Goal: Find specific page/section: Find specific page/section

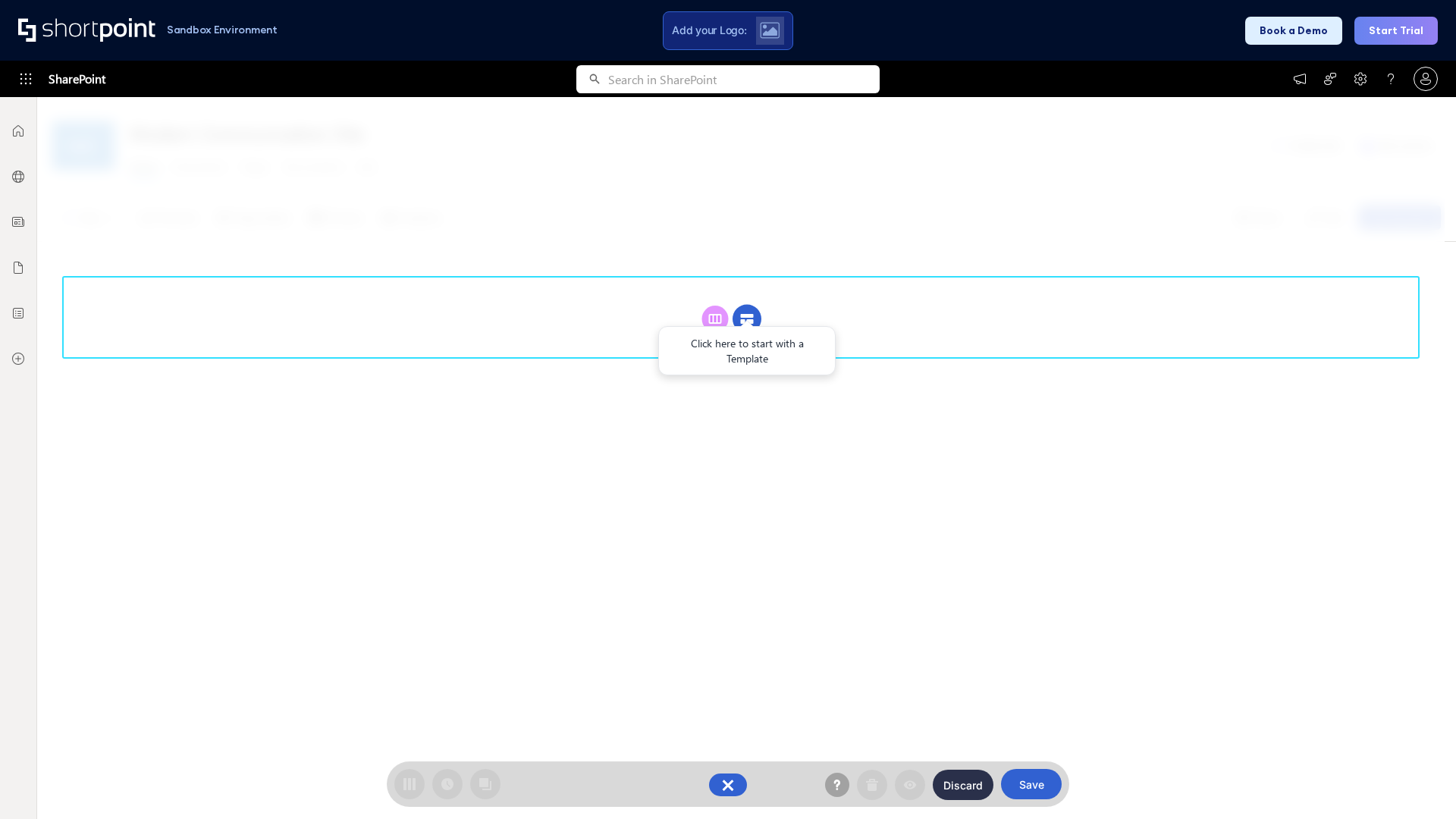
click at [747, 318] on circle at bounding box center [747, 318] width 28 height 28
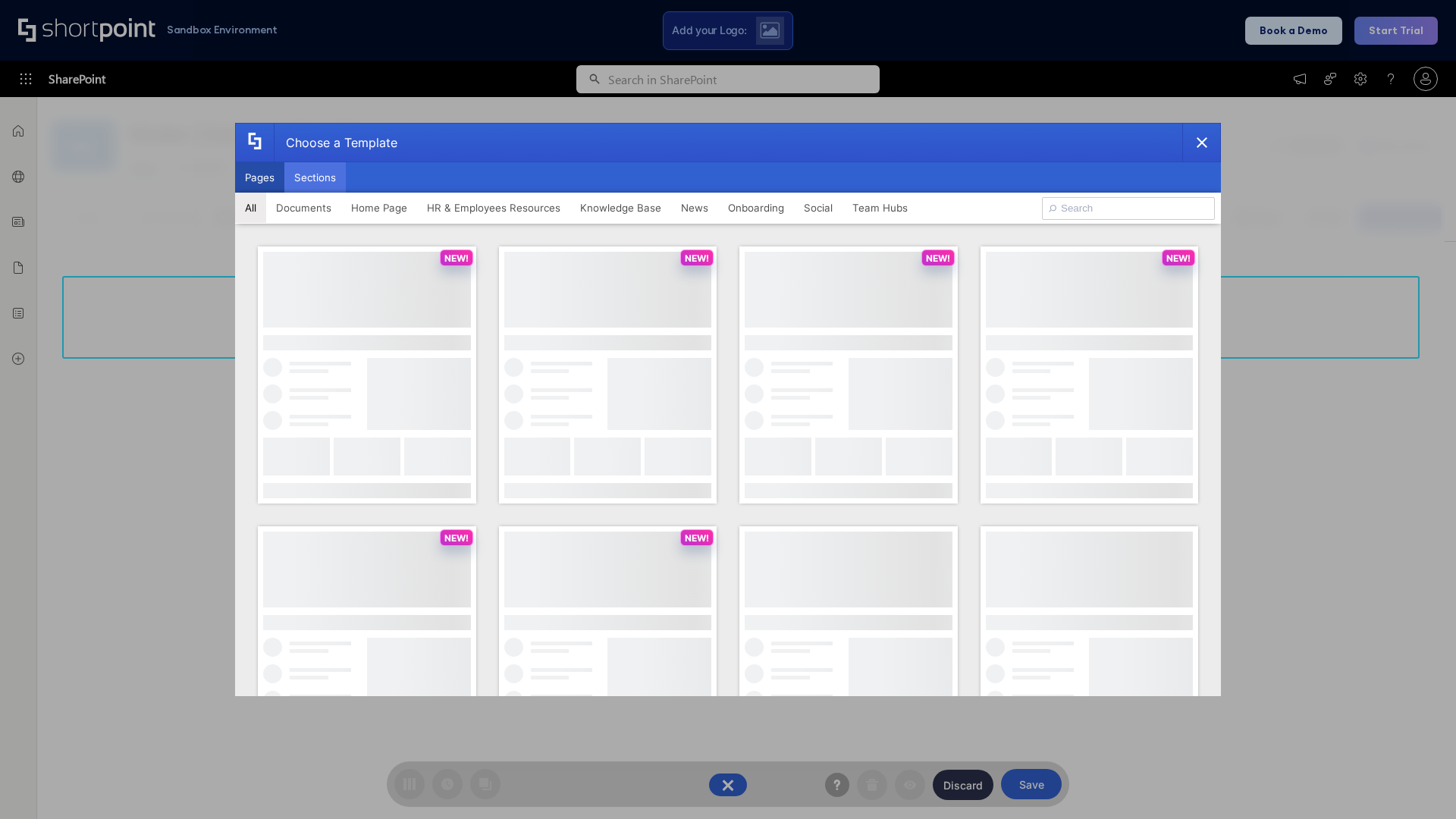
click at [315, 178] on button "Sections" at bounding box center [314, 177] width 61 height 30
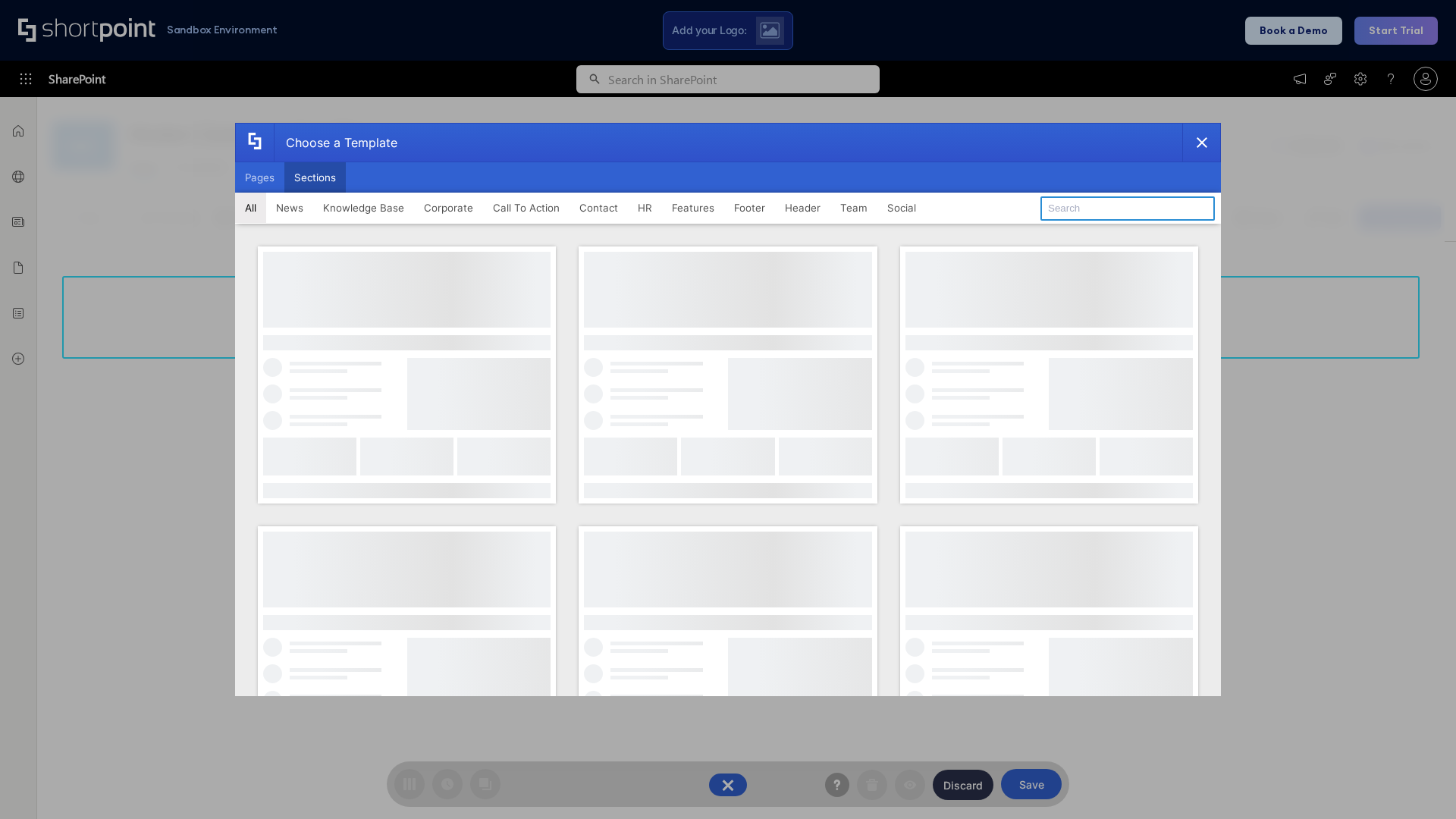
type input "Upcoming Vacations"
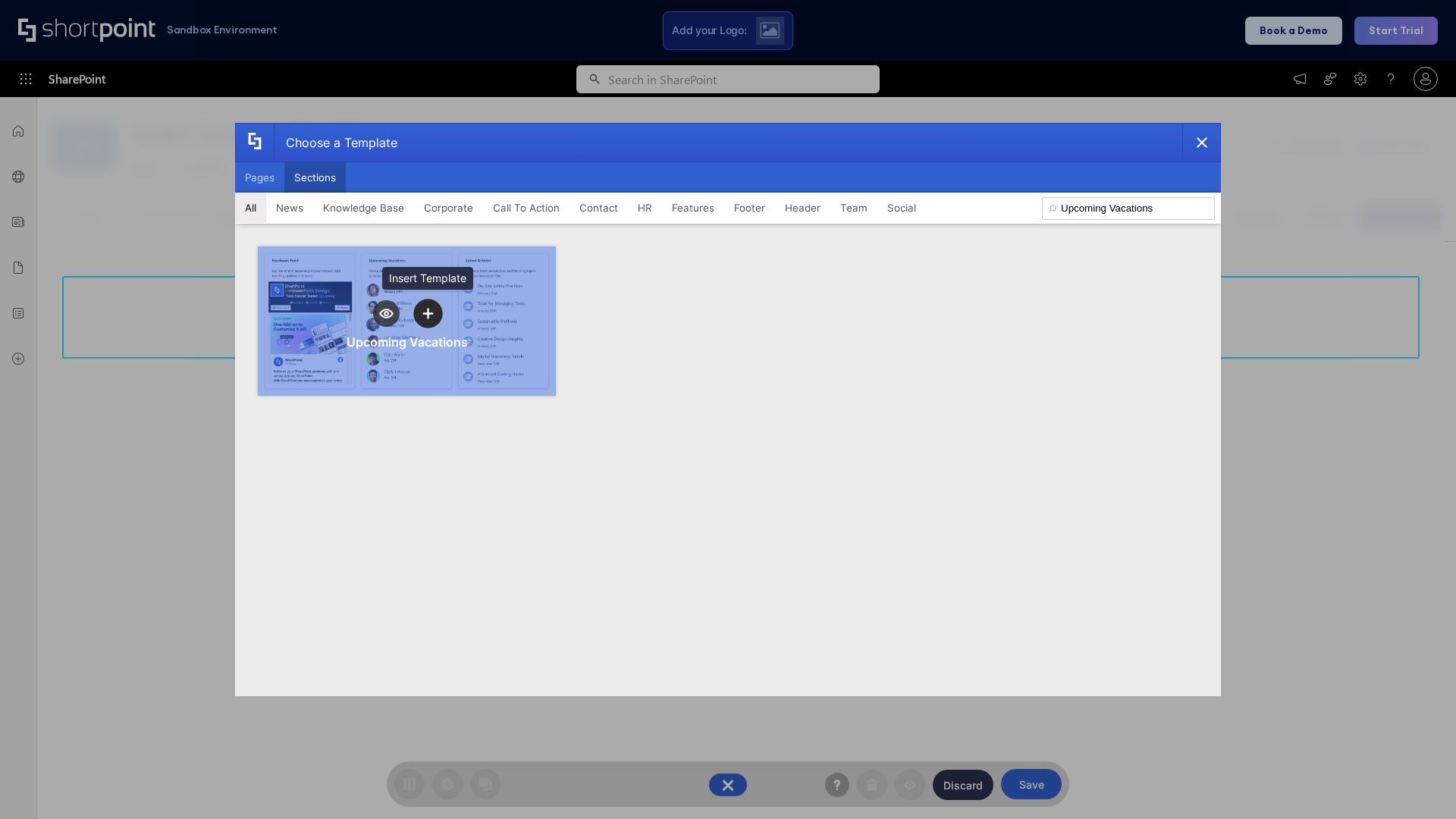
click at [428, 313] on icon "template selector" at bounding box center [427, 313] width 10 height 10
